Goal: Task Accomplishment & Management: Use online tool/utility

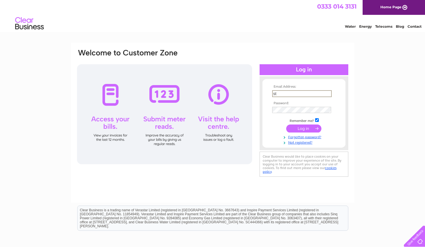
type input "stearandbright@hotmail.com"
click at [286, 125] on input "submit" at bounding box center [303, 129] width 35 height 8
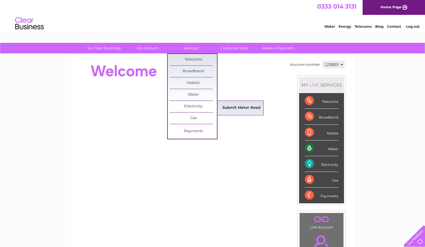
click at [237, 109] on link "Submit Meter Read" at bounding box center [241, 107] width 47 height 11
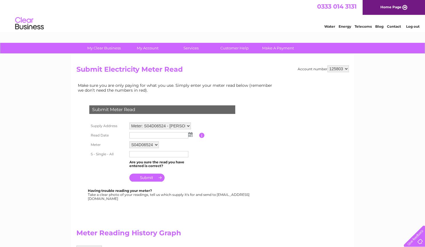
click at [187, 127] on select "Meter: S04D06524 - D A Stear & J J Bright, Studio 1 Clevedon Craft Centre, Moor…" at bounding box center [159, 126] width 61 height 7
click at [129, 123] on select "Meter: S04D06524 - D A Stear & J J Bright, Studio 1 Clevedon Craft Centre, Moor…" at bounding box center [159, 126] width 61 height 7
click at [190, 136] on img at bounding box center [190, 135] width 4 height 5
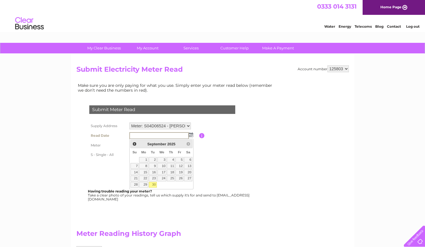
click at [154, 185] on link "30" at bounding box center [153, 185] width 8 height 6
type input "2025/09/30"
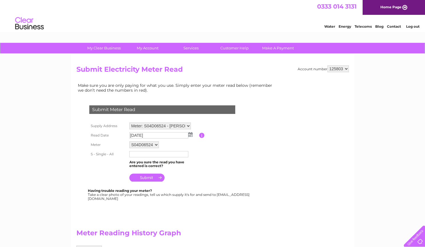
click at [150, 151] on td at bounding box center [163, 154] width 71 height 9
click at [149, 154] on input "text" at bounding box center [158, 154] width 59 height 7
type input "61478"
click at [151, 180] on input "submit" at bounding box center [146, 178] width 35 height 8
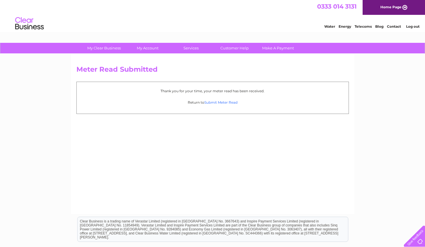
click at [231, 104] on link "Submit Meter Read" at bounding box center [220, 102] width 33 height 4
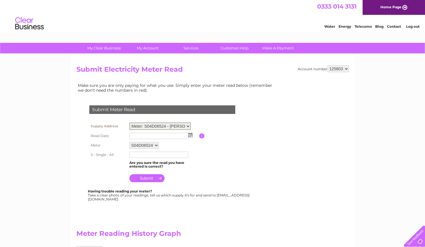
click at [184, 128] on select "Meter: S04D06524 - [PERSON_NAME] & [PERSON_NAME], Studio 1 [GEOGRAPHIC_DATA], […" at bounding box center [159, 126] width 61 height 7
select select "131975"
click at [129, 123] on select "Meter: S04D06524 - [PERSON_NAME] & [PERSON_NAME], Studio 1 [GEOGRAPHIC_DATA], […" at bounding box center [159, 126] width 61 height 7
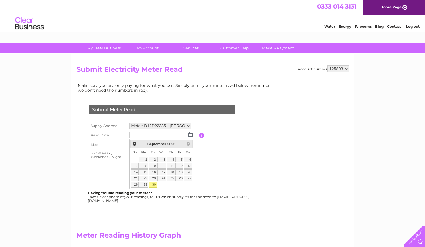
click at [154, 185] on link "30" at bounding box center [153, 185] width 8 height 6
type input "2025/09/30"
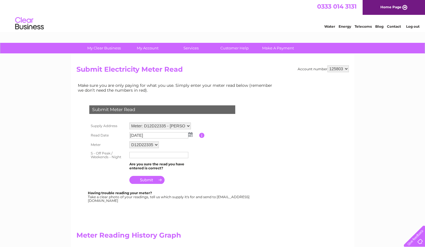
click at [150, 158] on input "text" at bounding box center [158, 155] width 59 height 6
type input "59768"
click at [152, 180] on input "submit" at bounding box center [146, 180] width 35 height 8
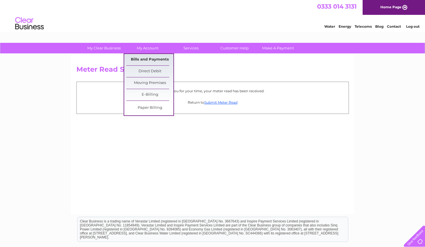
click at [152, 57] on link "Bills and Payments" at bounding box center [149, 59] width 47 height 11
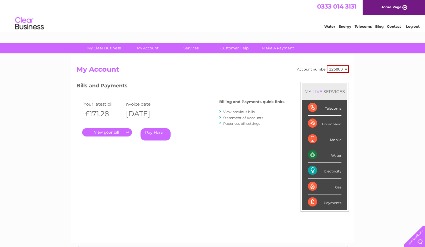
click at [231, 112] on link "View previous bills" at bounding box center [238, 112] width 31 height 4
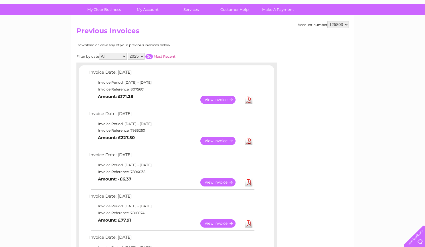
scroll to position [39, 0]
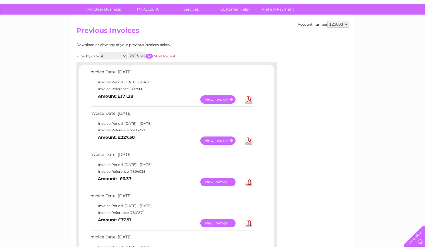
click at [222, 185] on link "View" at bounding box center [221, 182] width 42 height 8
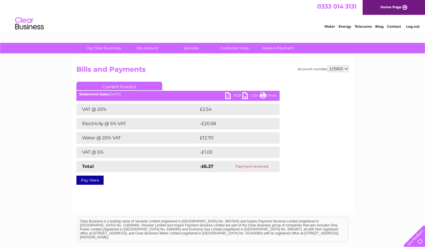
click at [234, 97] on link "PDF" at bounding box center [233, 96] width 17 height 8
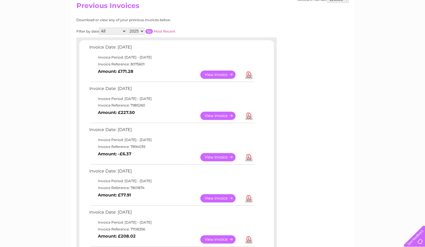
scroll to position [64, 0]
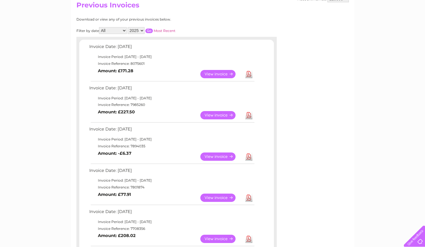
click at [220, 120] on link "View" at bounding box center [221, 115] width 42 height 8
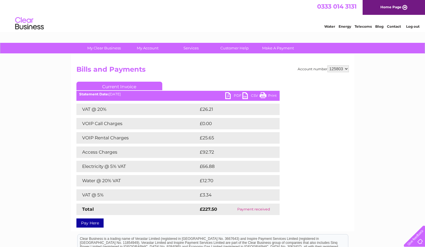
click at [232, 95] on link "PDF" at bounding box center [233, 96] width 17 height 8
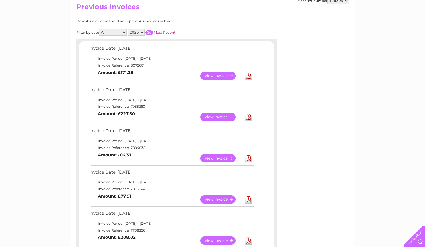
click at [221, 77] on link "View" at bounding box center [221, 76] width 42 height 8
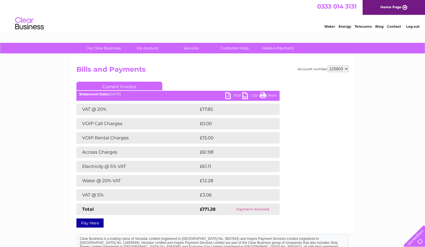
click at [233, 96] on link "PDF" at bounding box center [233, 96] width 17 height 8
